Goal: Task Accomplishment & Management: Manage account settings

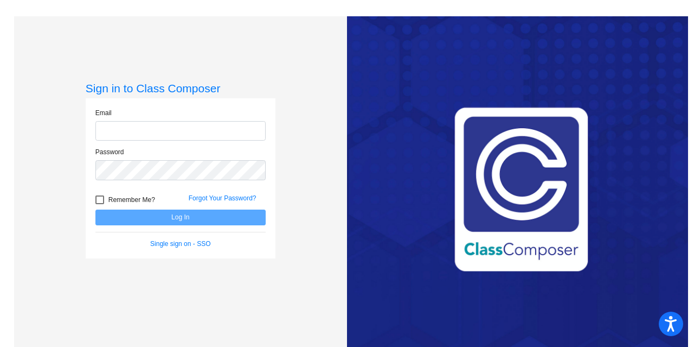
type input "[EMAIL_ADDRESS][DOMAIN_NAME]"
click at [157, 217] on button "Log In" at bounding box center [180, 217] width 170 height 16
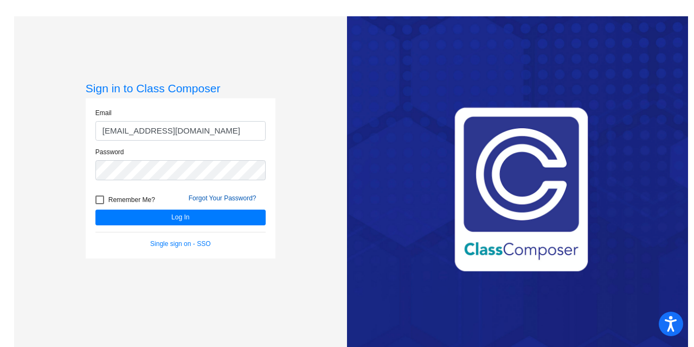
click at [217, 199] on link "Forgot Your Password?" at bounding box center [223, 198] width 68 height 8
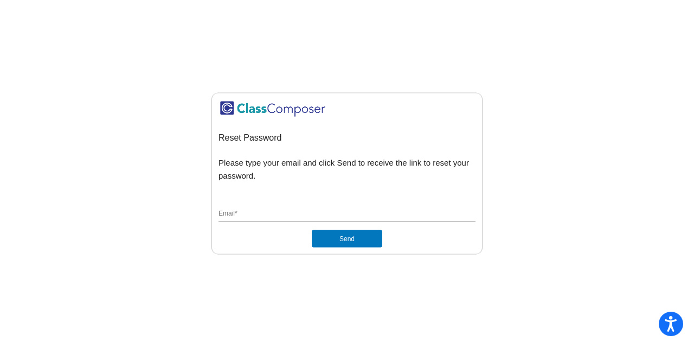
click at [234, 218] on input "Email *" at bounding box center [347, 214] width 257 height 10
type input "[EMAIL_ADDRESS][DOMAIN_NAME]"
click at [312, 230] on button "Send" at bounding box center [347, 238] width 71 height 17
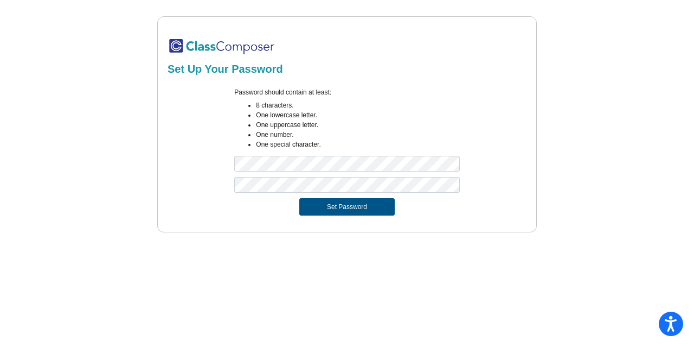
click at [348, 203] on button "Set Password" at bounding box center [346, 206] width 95 height 17
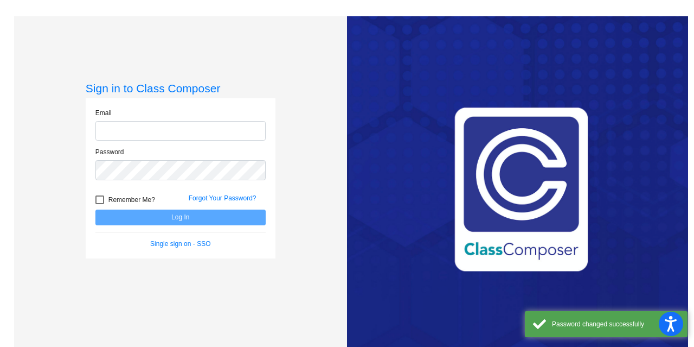
type input "[EMAIL_ADDRESS][DOMAIN_NAME]"
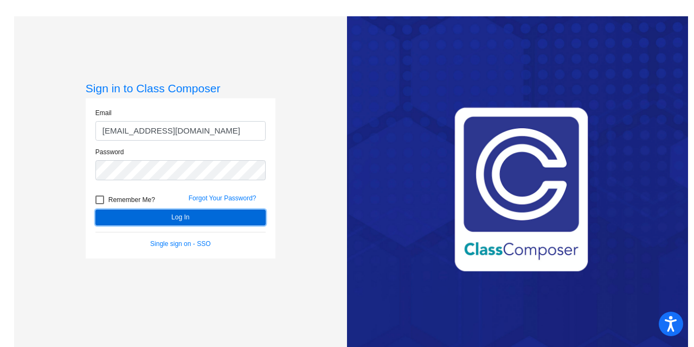
click at [183, 214] on button "Log In" at bounding box center [180, 217] width 170 height 16
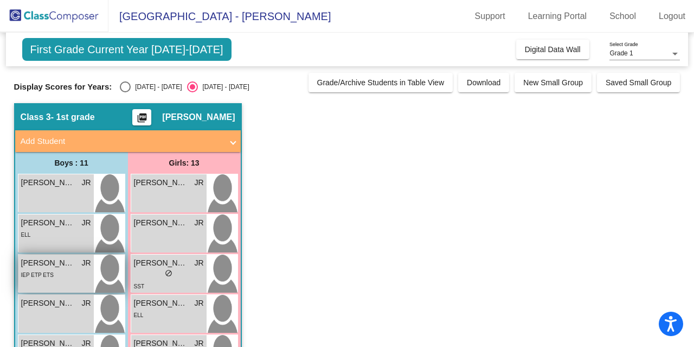
click at [36, 273] on span "IEP ETP ETS" at bounding box center [37, 275] width 33 height 6
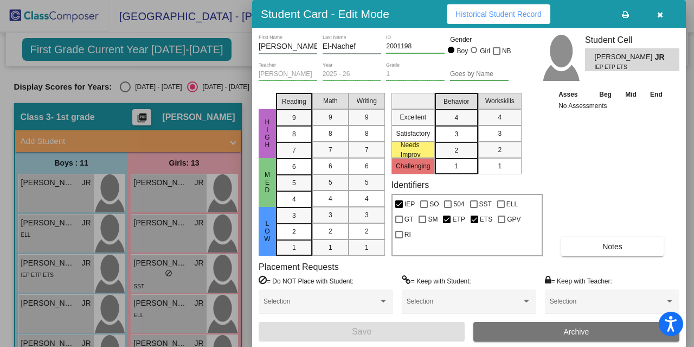
click at [658, 11] on icon "button" at bounding box center [660, 15] width 6 height 8
click at [177, 191] on div "Adalynn Rose Wong JR lock do_not_disturb_alt" at bounding box center [168, 193] width 75 height 38
click at [584, 166] on div "Asses Beg Mid End No Assessments Notes" at bounding box center [613, 171] width 114 height 167
click at [659, 10] on span "button" at bounding box center [660, 14] width 6 height 9
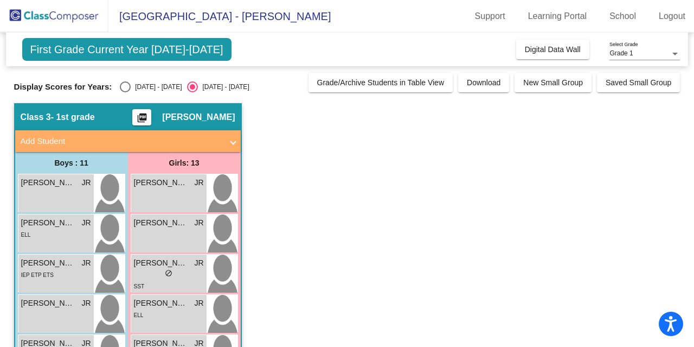
click at [127, 86] on div "Select an option" at bounding box center [125, 86] width 11 height 11
click at [125, 92] on input "2024 - 2025" at bounding box center [125, 92] width 1 height 1
radio input "true"
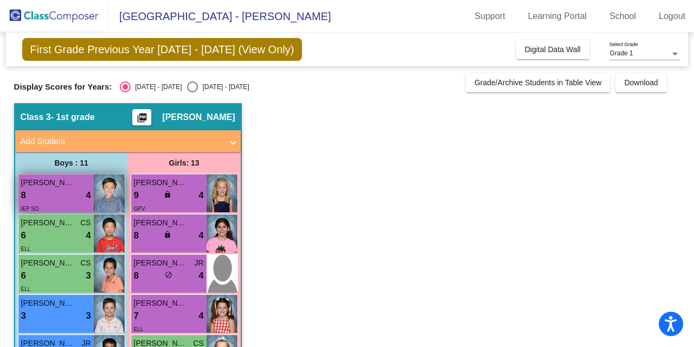
click at [192, 92] on input "2025 - 2026" at bounding box center [192, 92] width 1 height 1
radio input "true"
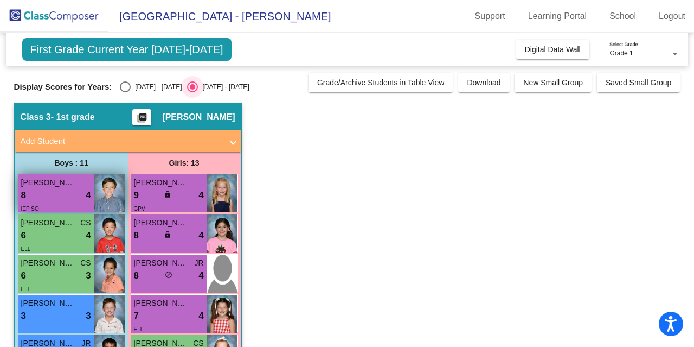
click at [125, 92] on input "2024 - 2025" at bounding box center [125, 92] width 1 height 1
radio input "true"
click at [192, 92] on input "2025 - 2026" at bounding box center [192, 92] width 1 height 1
radio input "true"
click at [125, 92] on input "2024 - 2025" at bounding box center [125, 92] width 1 height 1
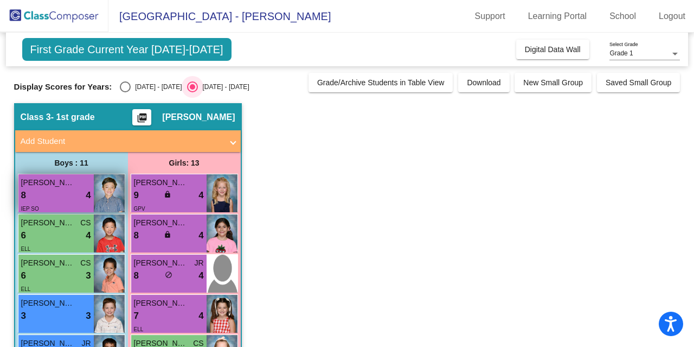
radio input "true"
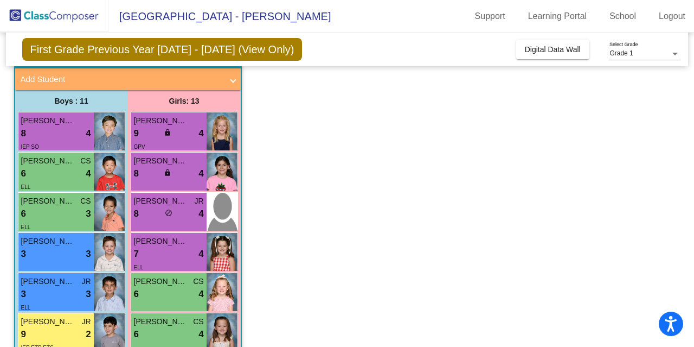
scroll to position [84, 0]
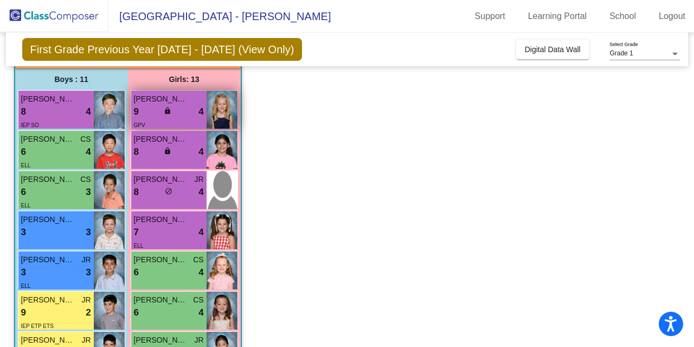
click at [169, 109] on span "lock" at bounding box center [168, 111] width 8 height 8
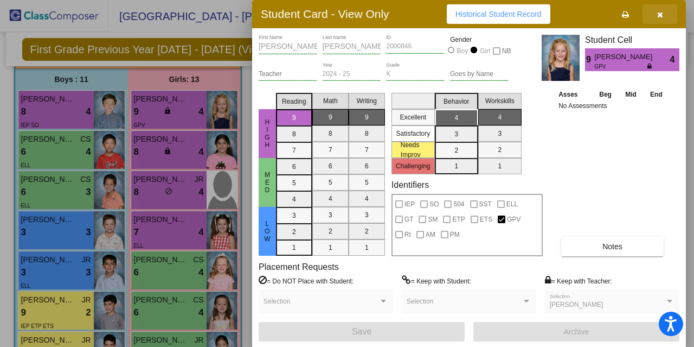
click at [662, 15] on icon "button" at bounding box center [660, 15] width 6 height 8
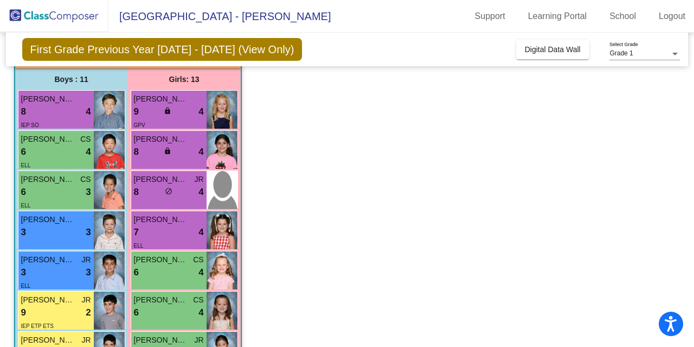
click at [419, 158] on app-classroom "Class 3 - 1st grade picture_as_pdf Julie Rivas Add Student First Name Last Name…" at bounding box center [347, 325] width 667 height 610
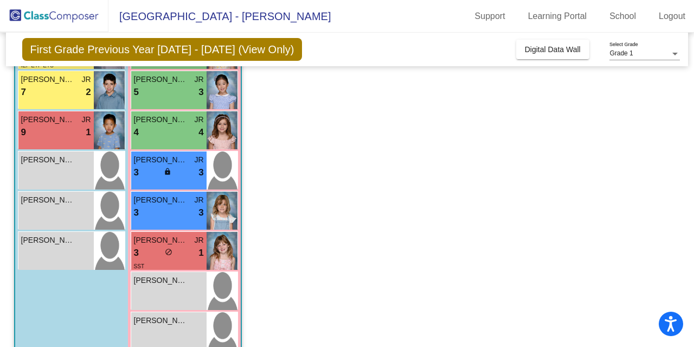
scroll to position [366, 0]
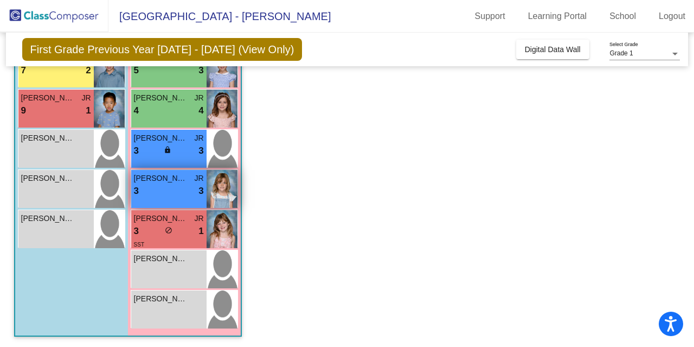
click at [169, 185] on div "3 lock do_not_disturb_alt 3" at bounding box center [169, 191] width 70 height 14
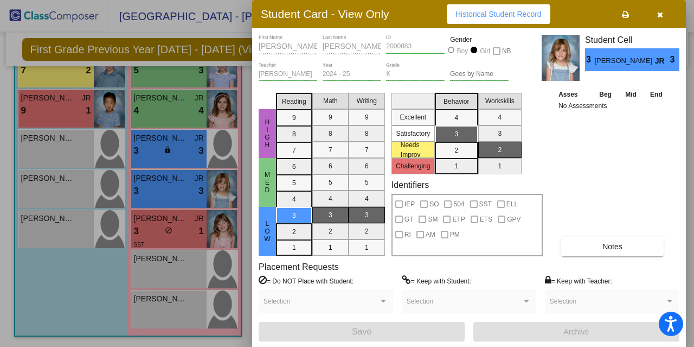
click at [664, 11] on button "button" at bounding box center [660, 14] width 35 height 20
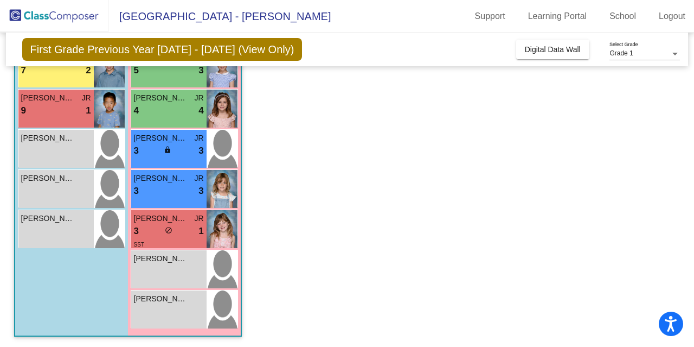
click at [285, 213] on app-classroom "Class 3 - 1st grade picture_as_pdf Julie Rivas Add Student First Name Last Name…" at bounding box center [347, 43] width 667 height 610
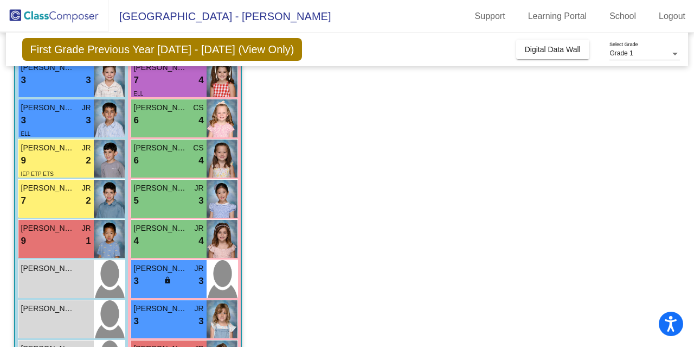
scroll to position [214, 0]
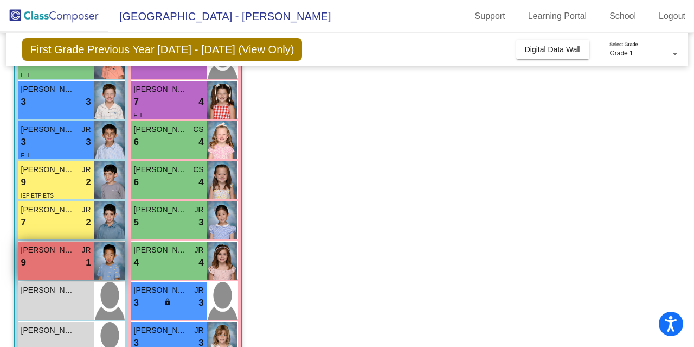
click at [76, 268] on div "Jayden Hou JR 9 lock do_not_disturb_alt 1" at bounding box center [55, 260] width 75 height 38
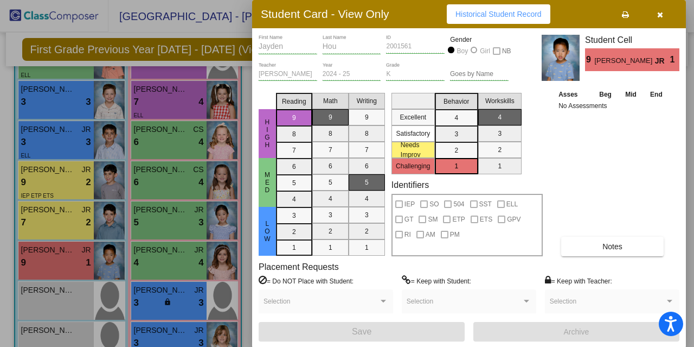
click at [565, 162] on div "Asses Beg Mid End No Assessments Notes" at bounding box center [613, 171] width 114 height 167
click at [661, 12] on icon "button" at bounding box center [660, 15] width 6 height 8
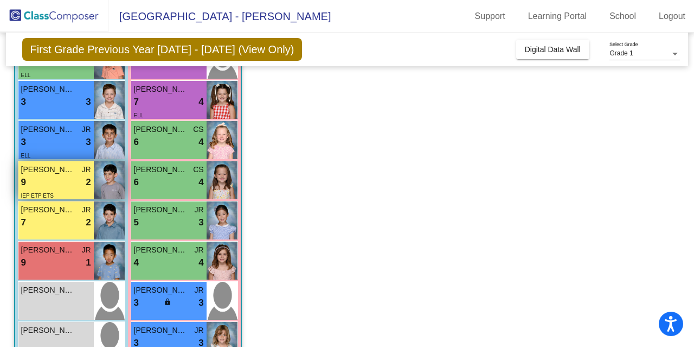
click at [67, 182] on div "9 lock do_not_disturb_alt 2" at bounding box center [56, 182] width 70 height 14
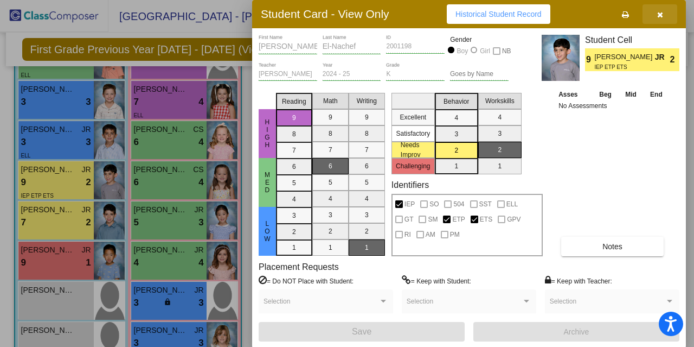
click at [661, 15] on icon "button" at bounding box center [660, 15] width 6 height 8
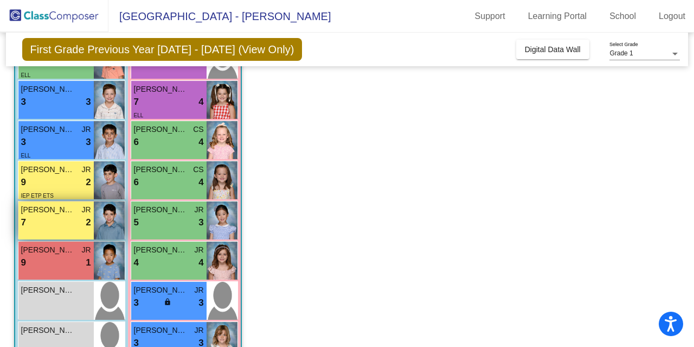
click at [57, 210] on span "Ryan Gilmour" at bounding box center [48, 209] width 54 height 11
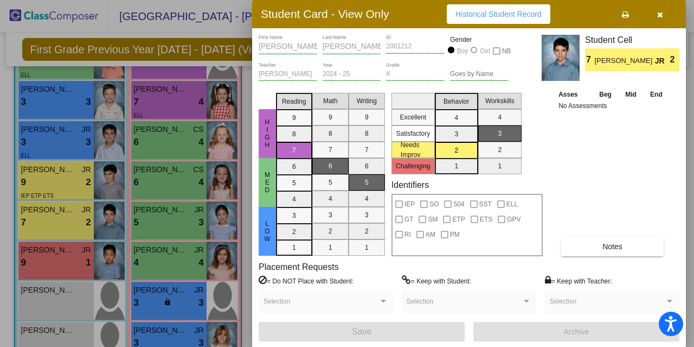
click at [611, 137] on div "Asses Beg Mid End No Assessments Notes" at bounding box center [613, 171] width 114 height 167
click at [659, 14] on icon "button" at bounding box center [660, 15] width 6 height 8
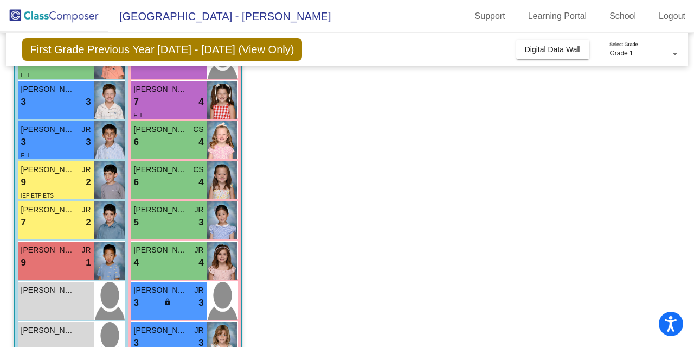
click at [365, 111] on app-classroom "Class 3 - 1st grade picture_as_pdf Julie Rivas Add Student First Name Last Name…" at bounding box center [347, 194] width 667 height 610
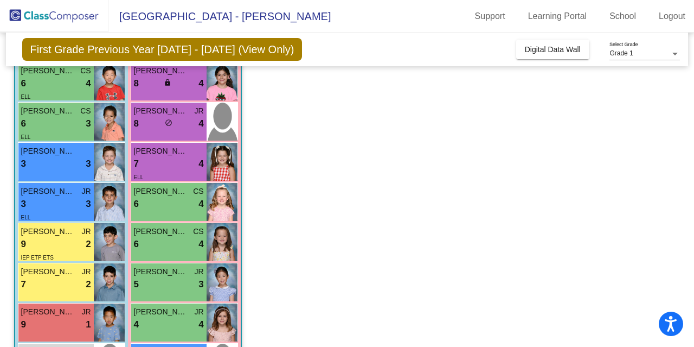
scroll to position [174, 0]
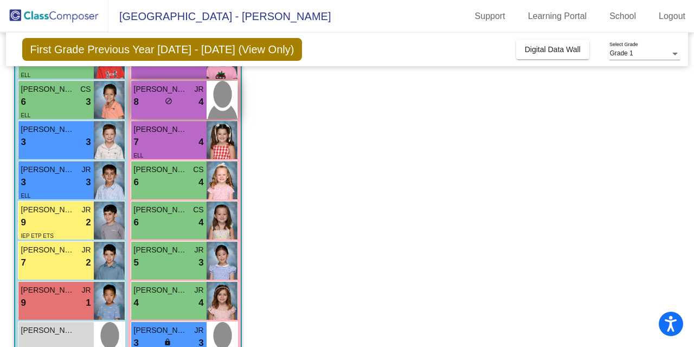
click at [178, 87] on span "Manuela Tolliday" at bounding box center [161, 89] width 54 height 11
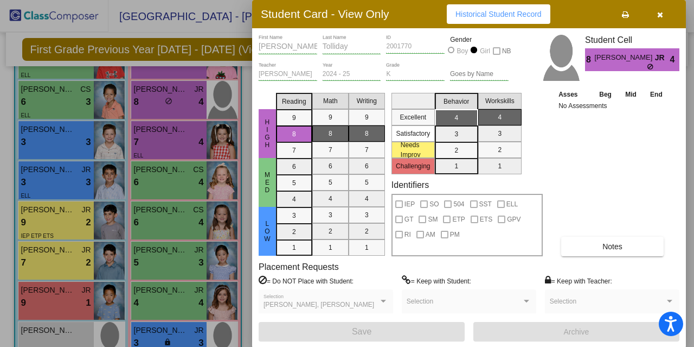
click at [658, 14] on icon "button" at bounding box center [660, 15] width 6 height 8
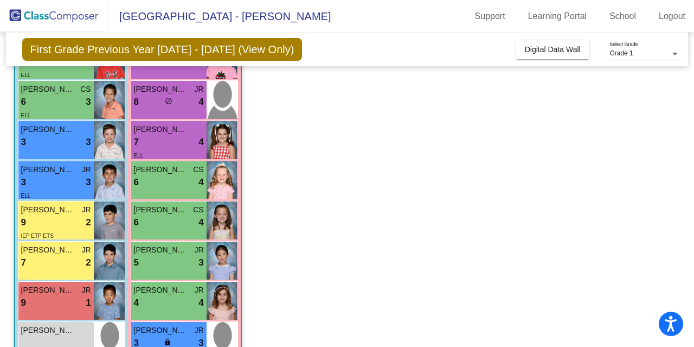
click at [478, 123] on app-classroom "Class 3 - 1st grade picture_as_pdf Julie Rivas Add Student First Name Last Name…" at bounding box center [347, 234] width 667 height 610
click at [159, 258] on div "5 lock do_not_disturb_alt 3" at bounding box center [169, 262] width 70 height 14
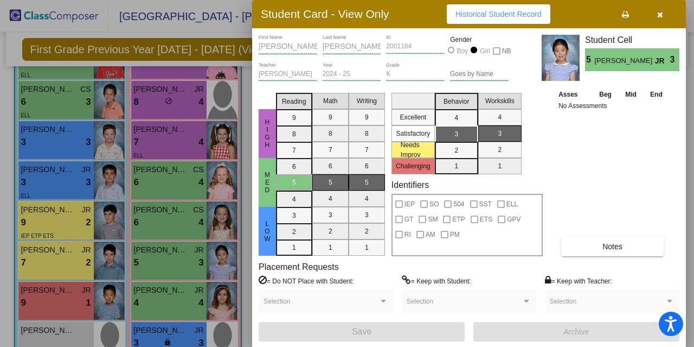
click at [661, 10] on span "button" at bounding box center [660, 14] width 6 height 9
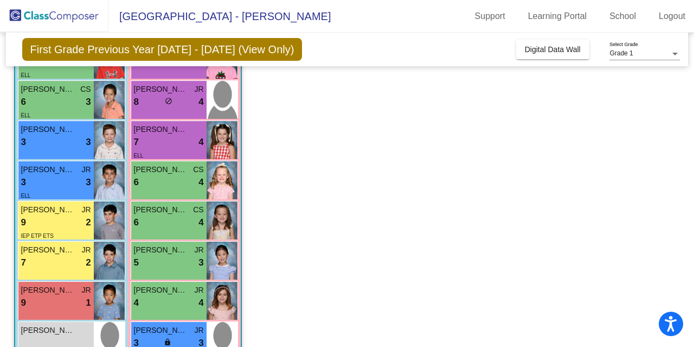
click at [468, 143] on app-classroom "Class 3 - 1st grade picture_as_pdf Julie Rivas Add Student First Name Last Name…" at bounding box center [347, 234] width 667 height 610
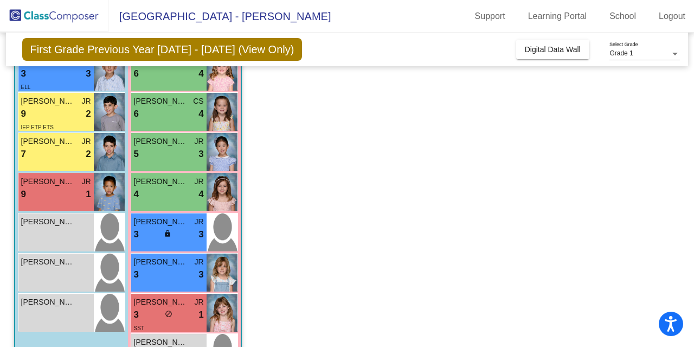
scroll to position [304, 0]
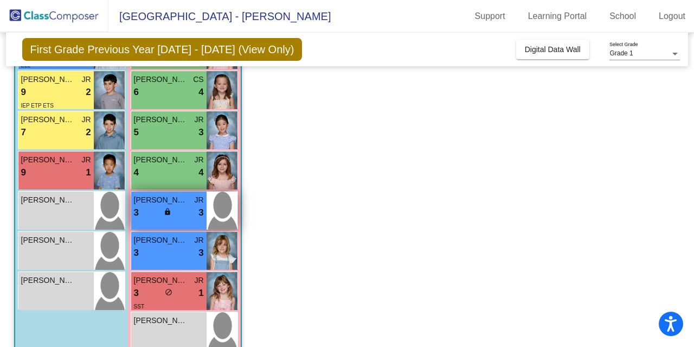
click at [156, 198] on span "Eliana Chow" at bounding box center [161, 199] width 54 height 11
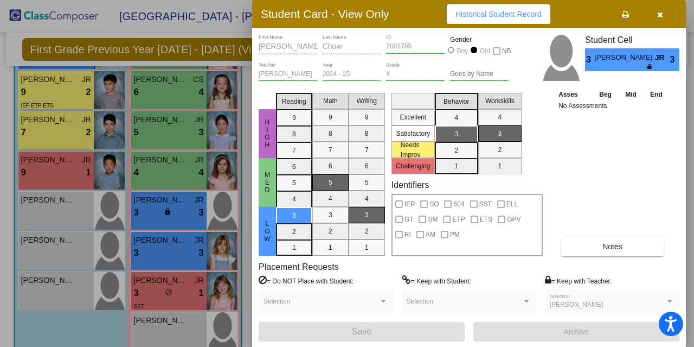
click at [661, 15] on icon "button" at bounding box center [660, 15] width 6 height 8
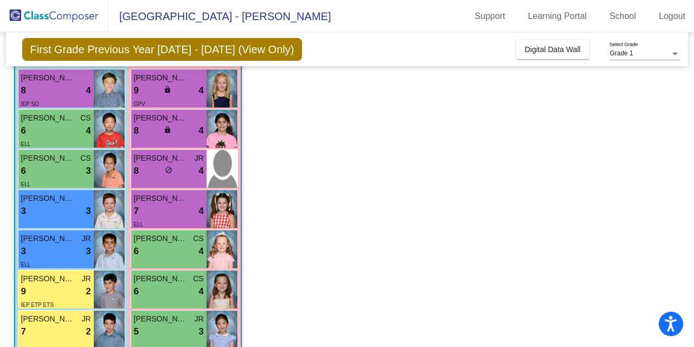
scroll to position [108, 0]
